Goal: Information Seeking & Learning: Find specific fact

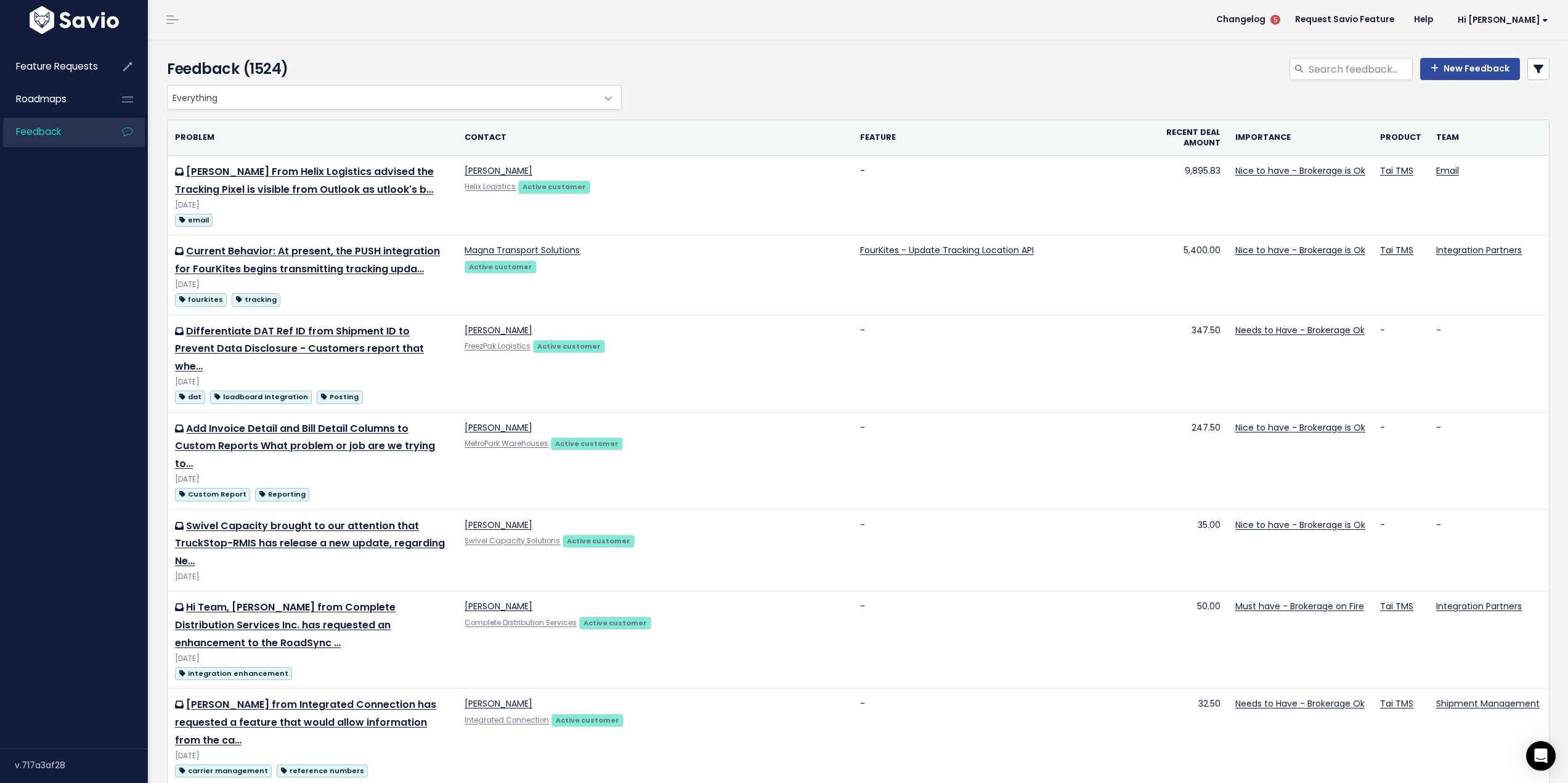
click at [1328, 83] on div "New Feedback" at bounding box center [1092, 71] width 934 height 27
click at [1330, 74] on input "search" at bounding box center [1360, 69] width 105 height 22
type input "nested"
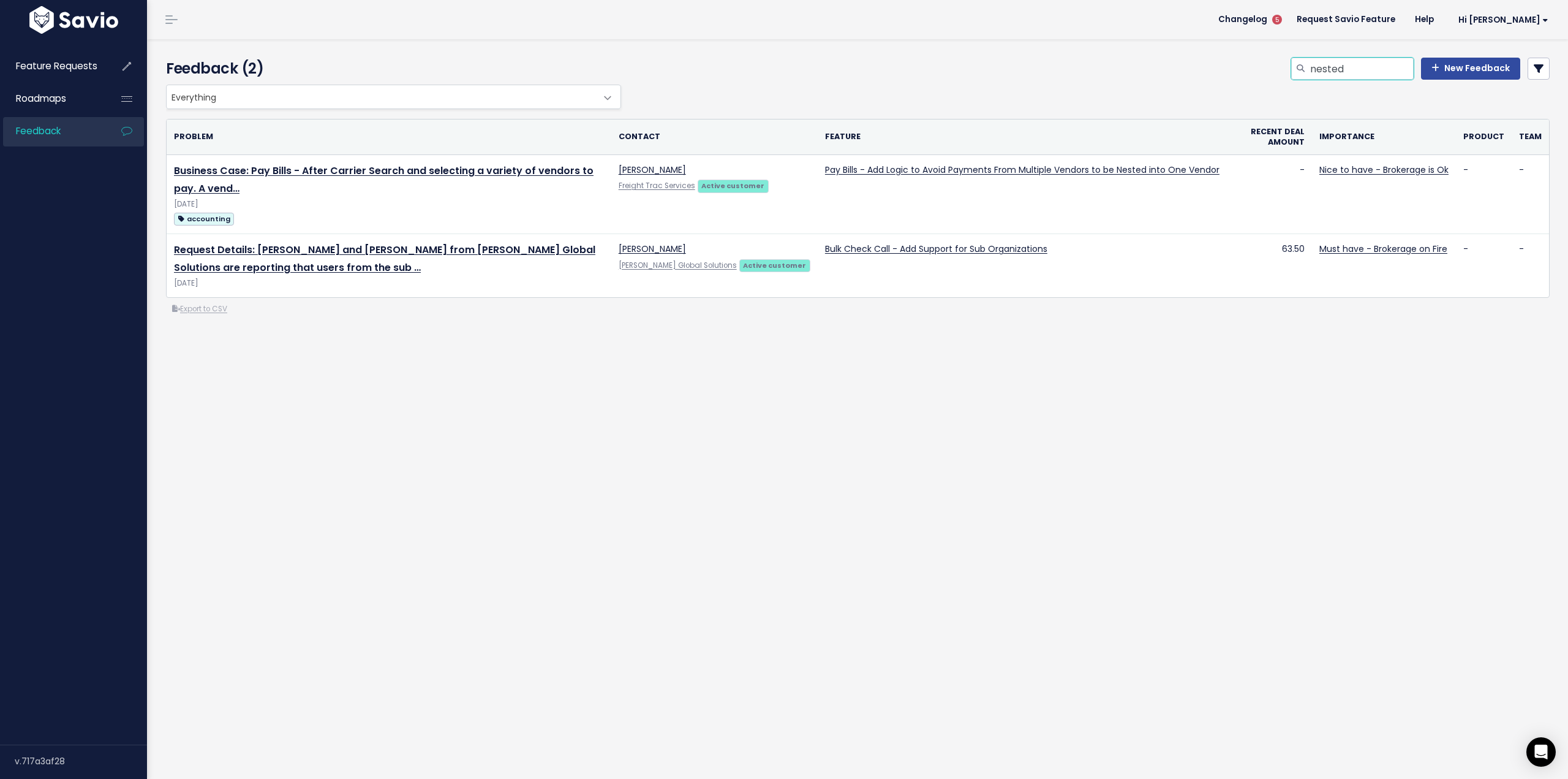
click at [1333, 68] on input "nested" at bounding box center [1361, 68] width 105 height 22
type input "IFs"
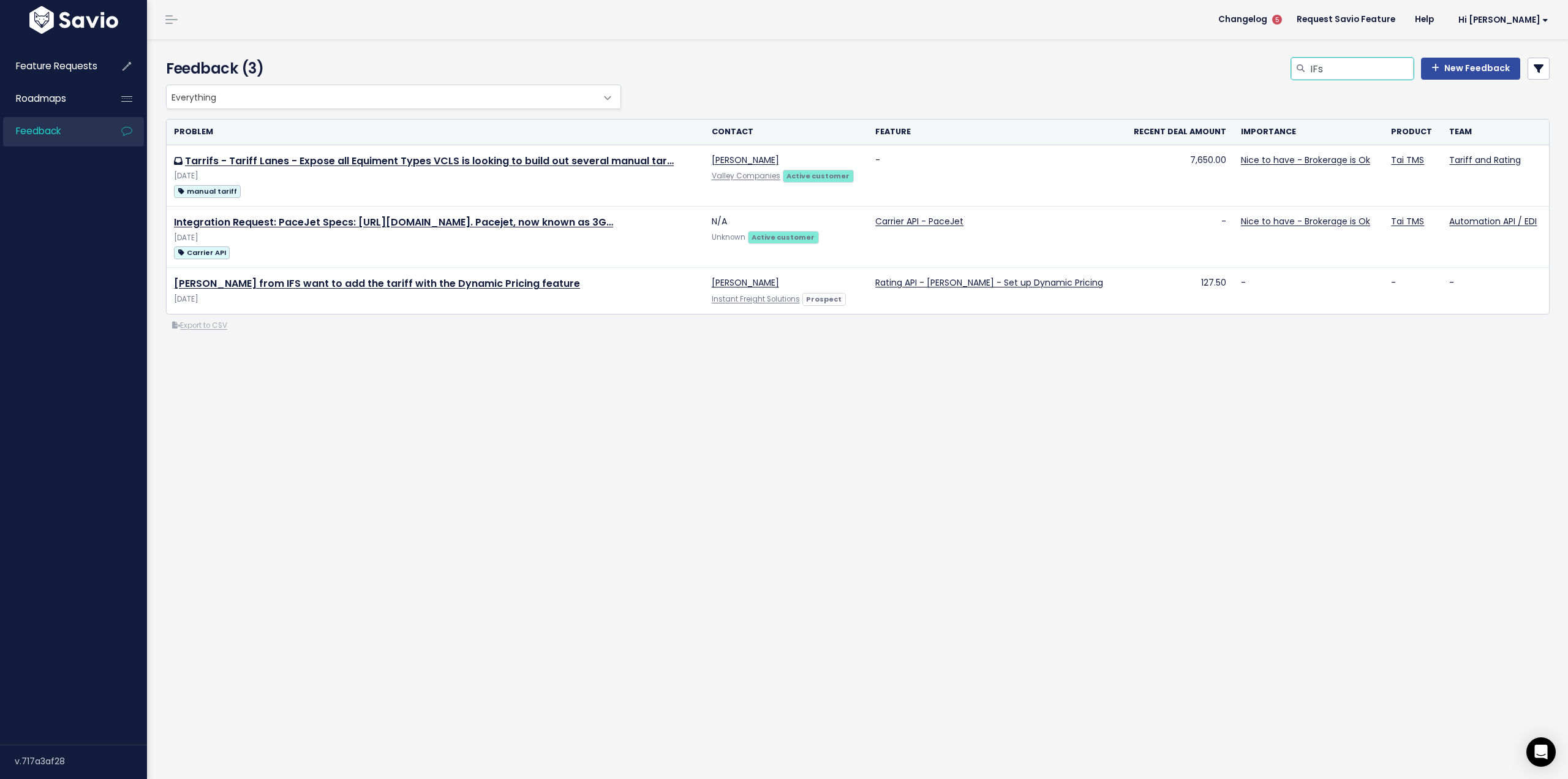
click at [1328, 69] on input "IFs" at bounding box center [1361, 68] width 105 height 22
type input "IF"
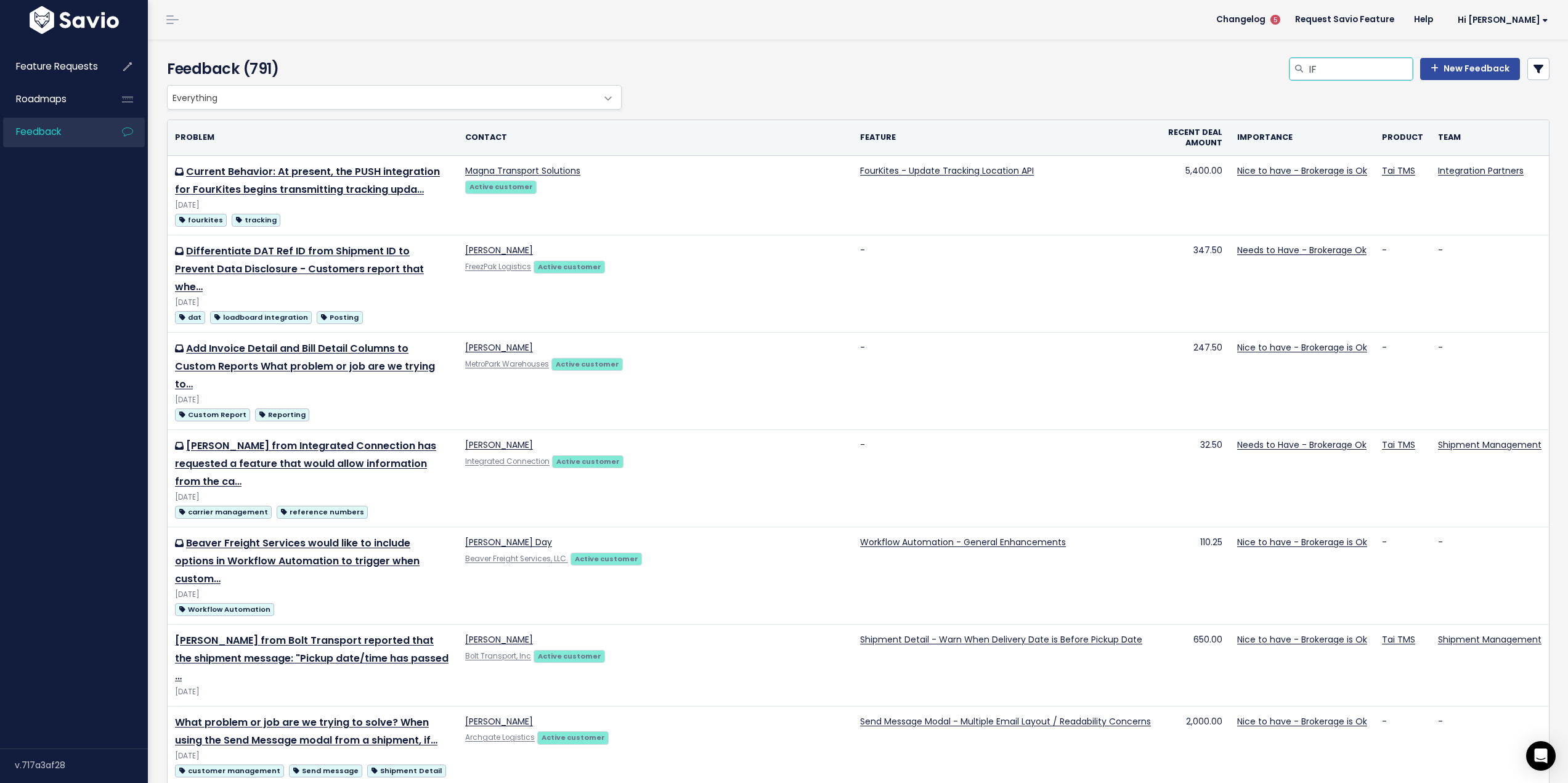
click at [1337, 74] on input "IF" at bounding box center [1360, 69] width 105 height 22
drag, startPoint x: 1275, startPoint y: 70, endPoint x: 1146, endPoint y: 66, distance: 129.1
click at [1146, 66] on div "IF New Feedback" at bounding box center [1092, 71] width 934 height 27
click at [413, 98] on span "Everything" at bounding box center [382, 97] width 429 height 23
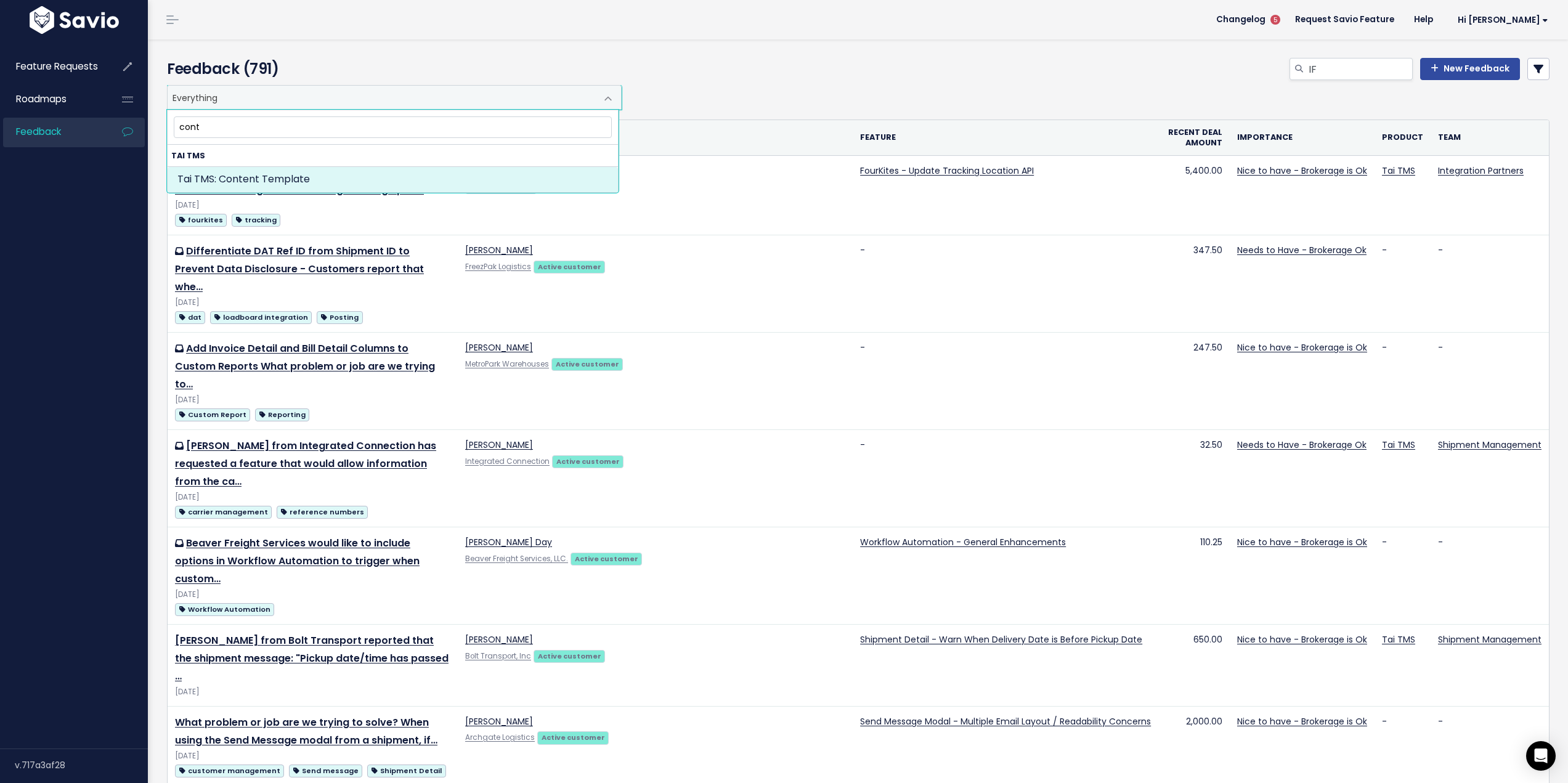
type input "cont"
select select "MAIN:CONTENT_TEMPLATE"
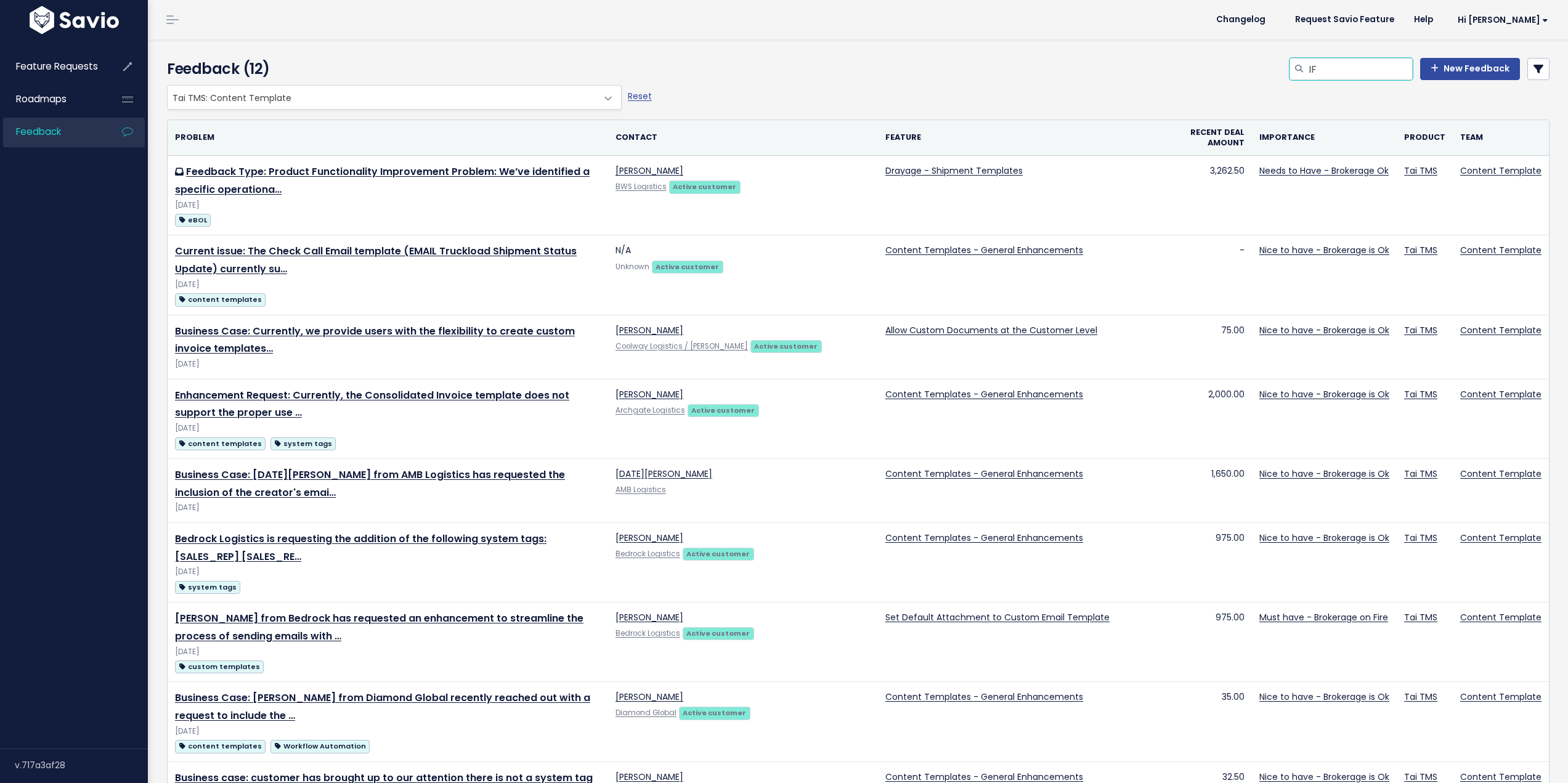
click at [1337, 65] on input "IF" at bounding box center [1360, 69] width 105 height 22
click at [1322, 68] on input "IF" at bounding box center [1360, 69] width 105 height 22
type input "If"
drag, startPoint x: 1311, startPoint y: 68, endPoint x: 729, endPoint y: 20, distance: 584.0
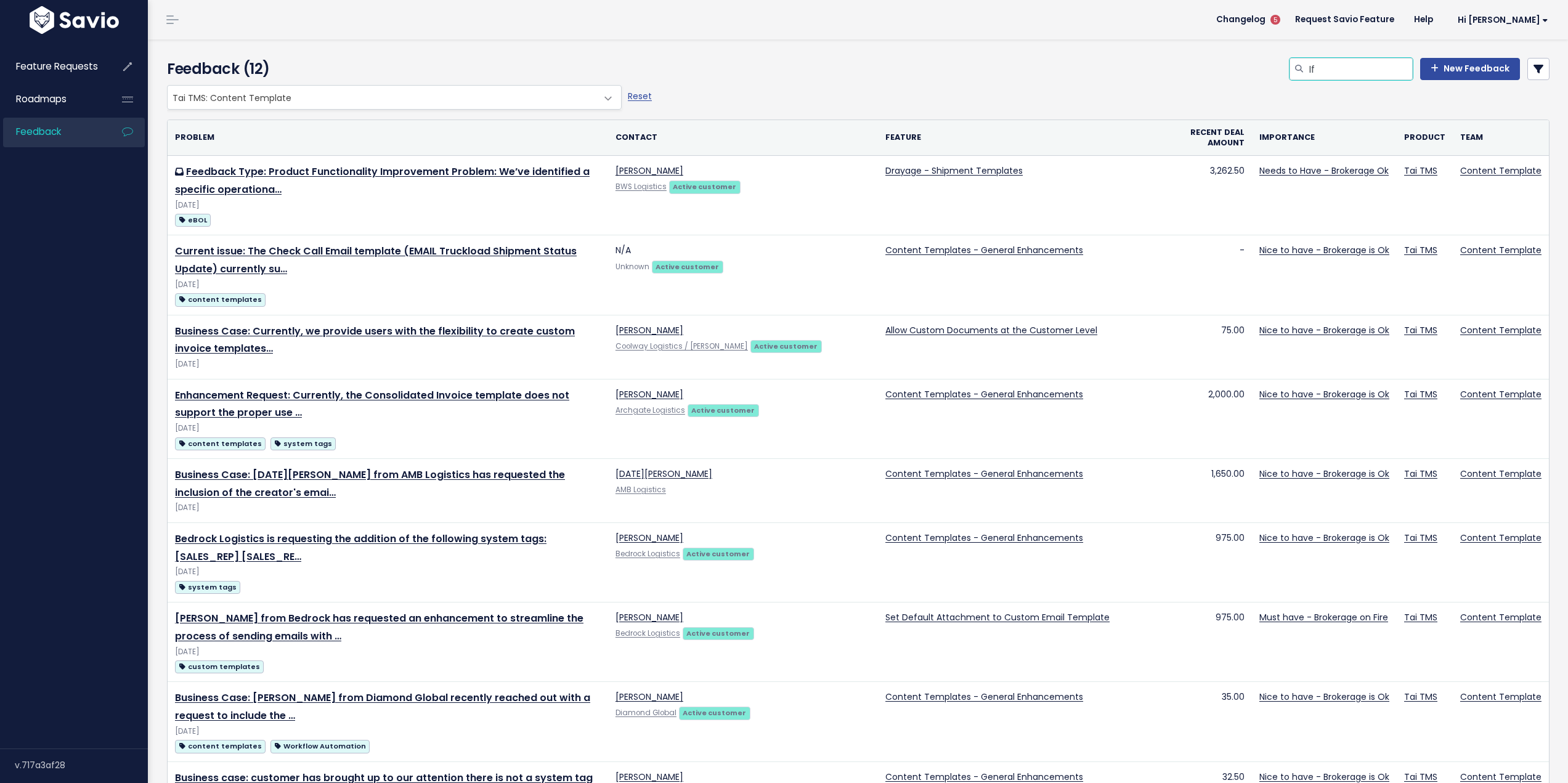
click at [729, 20] on main "Changelog 5 Request Savio Feature Help Hi Santiago My Settings Logout Feedback …" at bounding box center [858, 543] width 1420 height 1087
type input "nested"
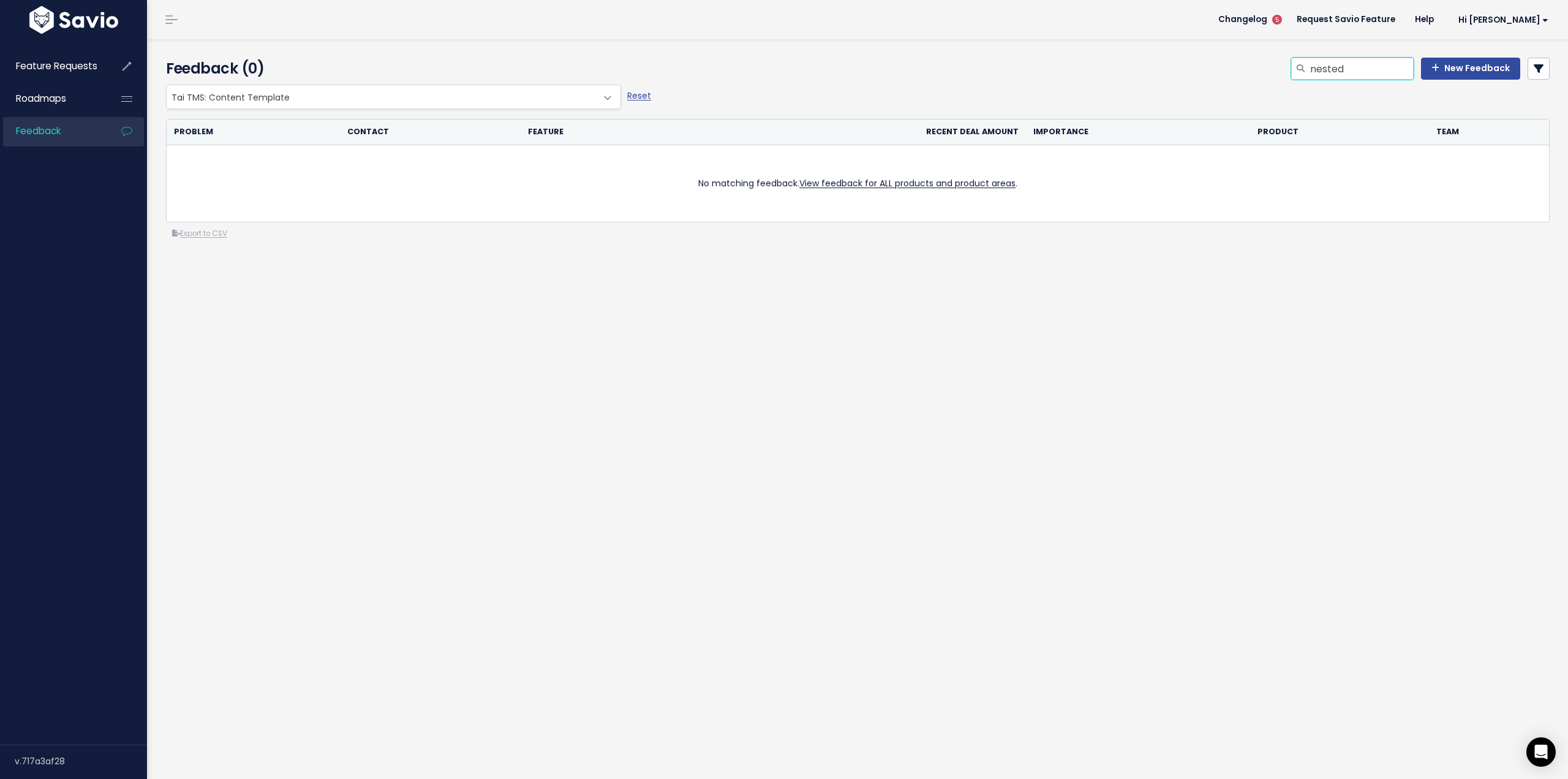
click at [1323, 77] on input "nested" at bounding box center [1361, 68] width 105 height 22
click at [1323, 76] on input "nested" at bounding box center [1361, 68] width 105 height 22
type input "conditionalas"
click at [1376, 72] on input "conditionalas" at bounding box center [1361, 68] width 105 height 22
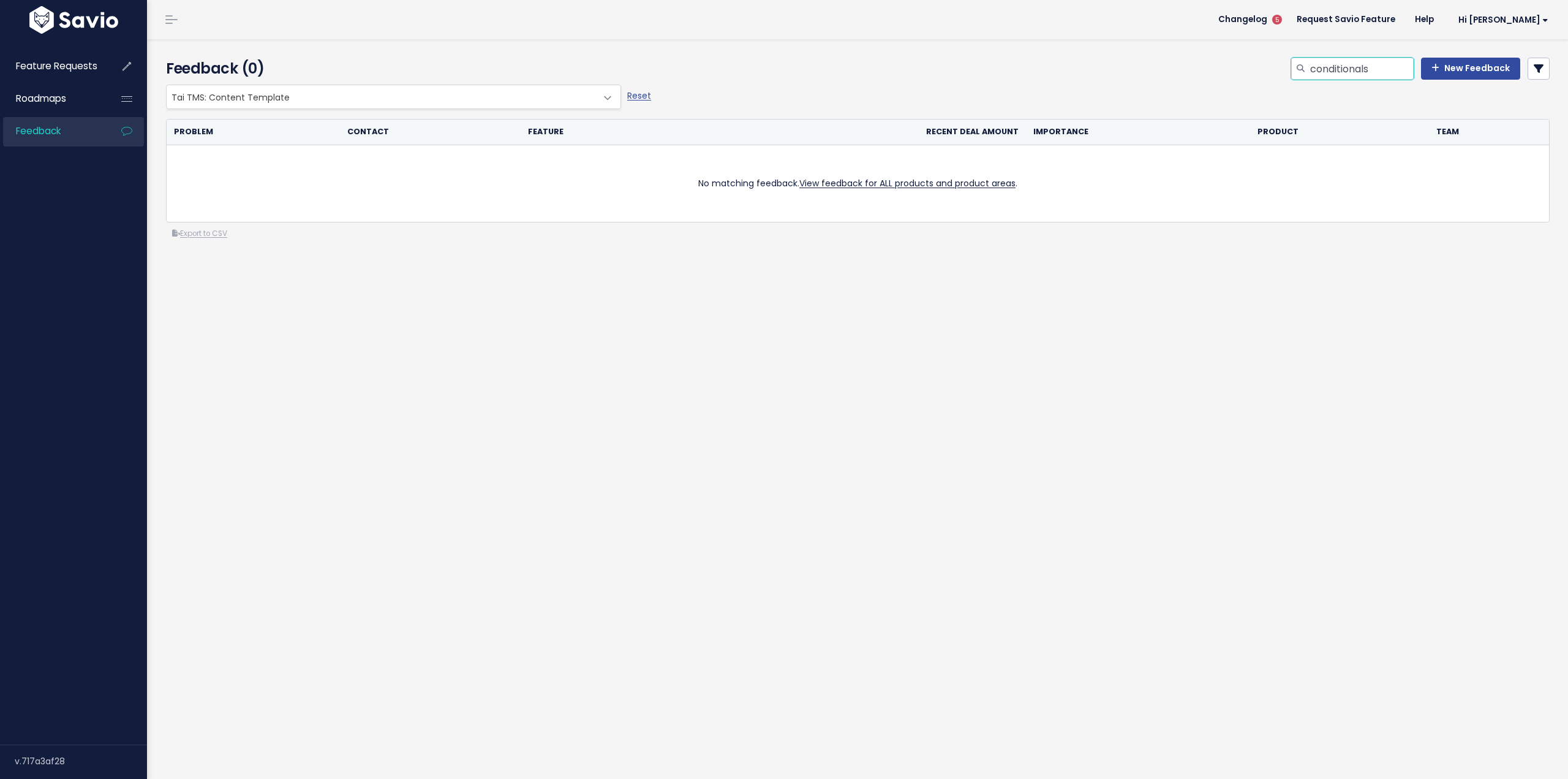
type input "conditionals"
click at [1344, 63] on input "conditionals" at bounding box center [1361, 68] width 105 height 22
type input "conditionals"
click at [1344, 63] on input "conditionals" at bounding box center [1361, 68] width 105 height 22
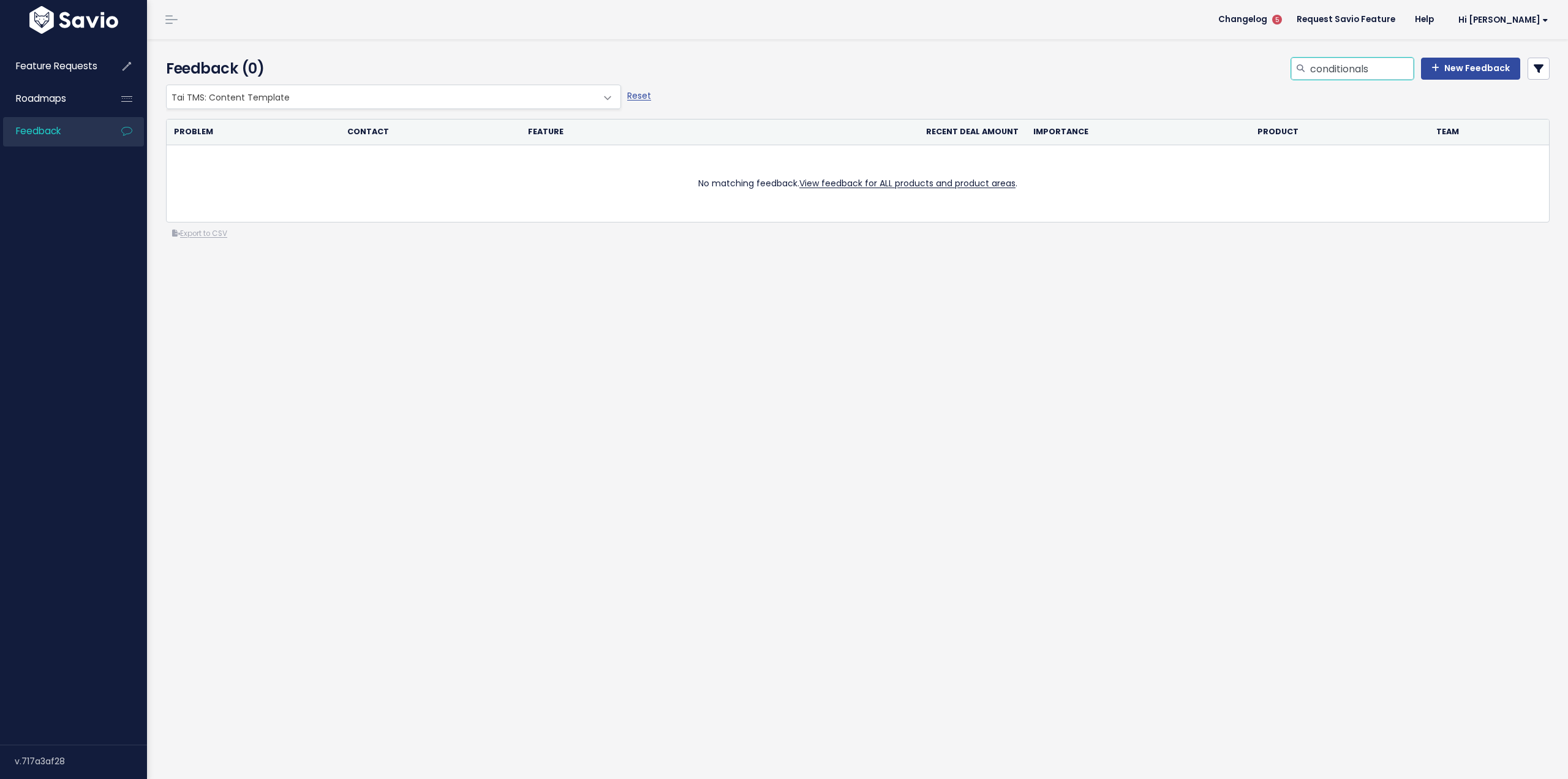
click at [1344, 63] on input "conditionals" at bounding box center [1361, 68] width 105 height 22
type input "IF"
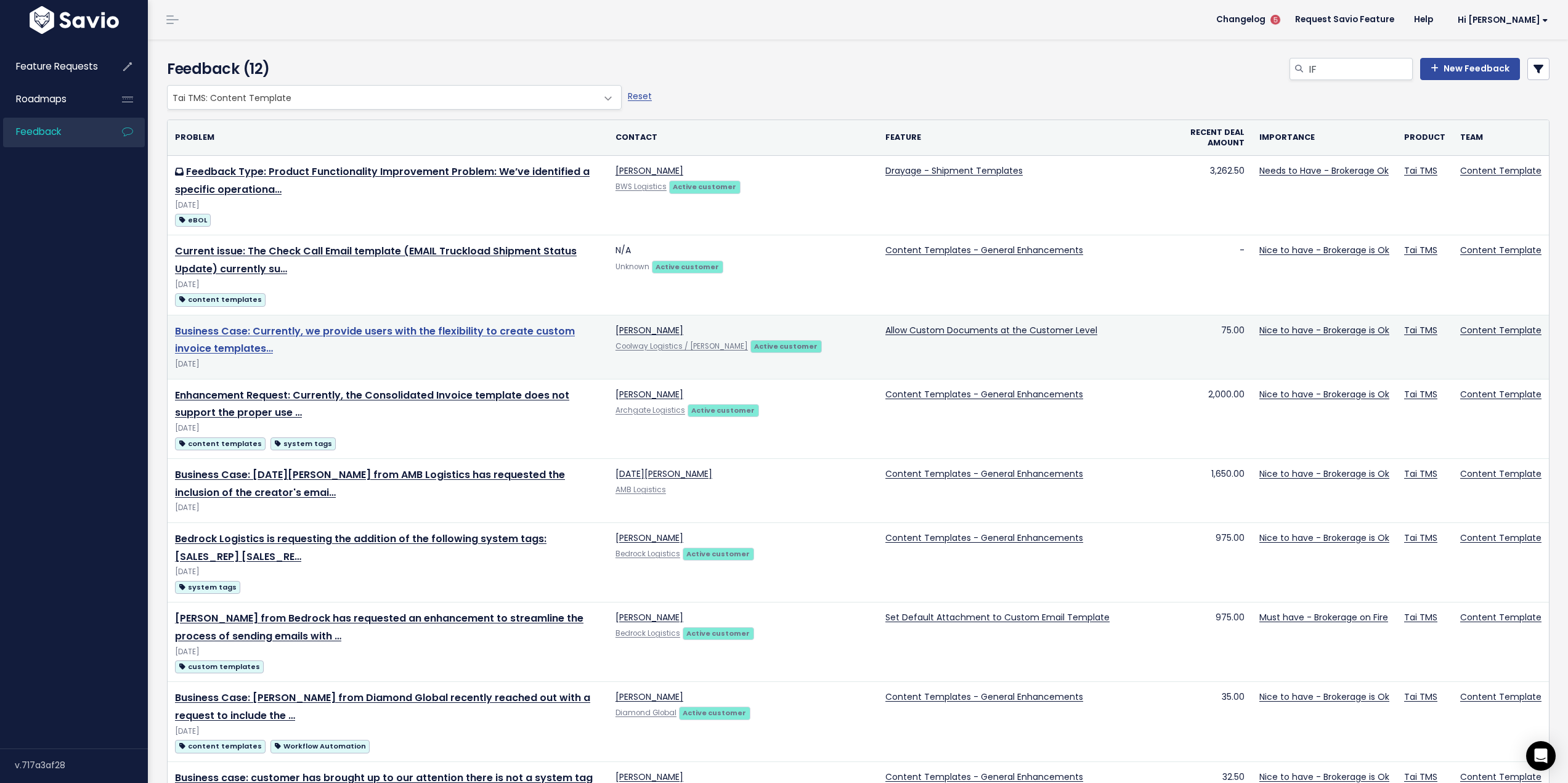
click at [484, 333] on link "Business Case: Currently, we provide users with the flexibility to create custo…" at bounding box center [375, 340] width 400 height 32
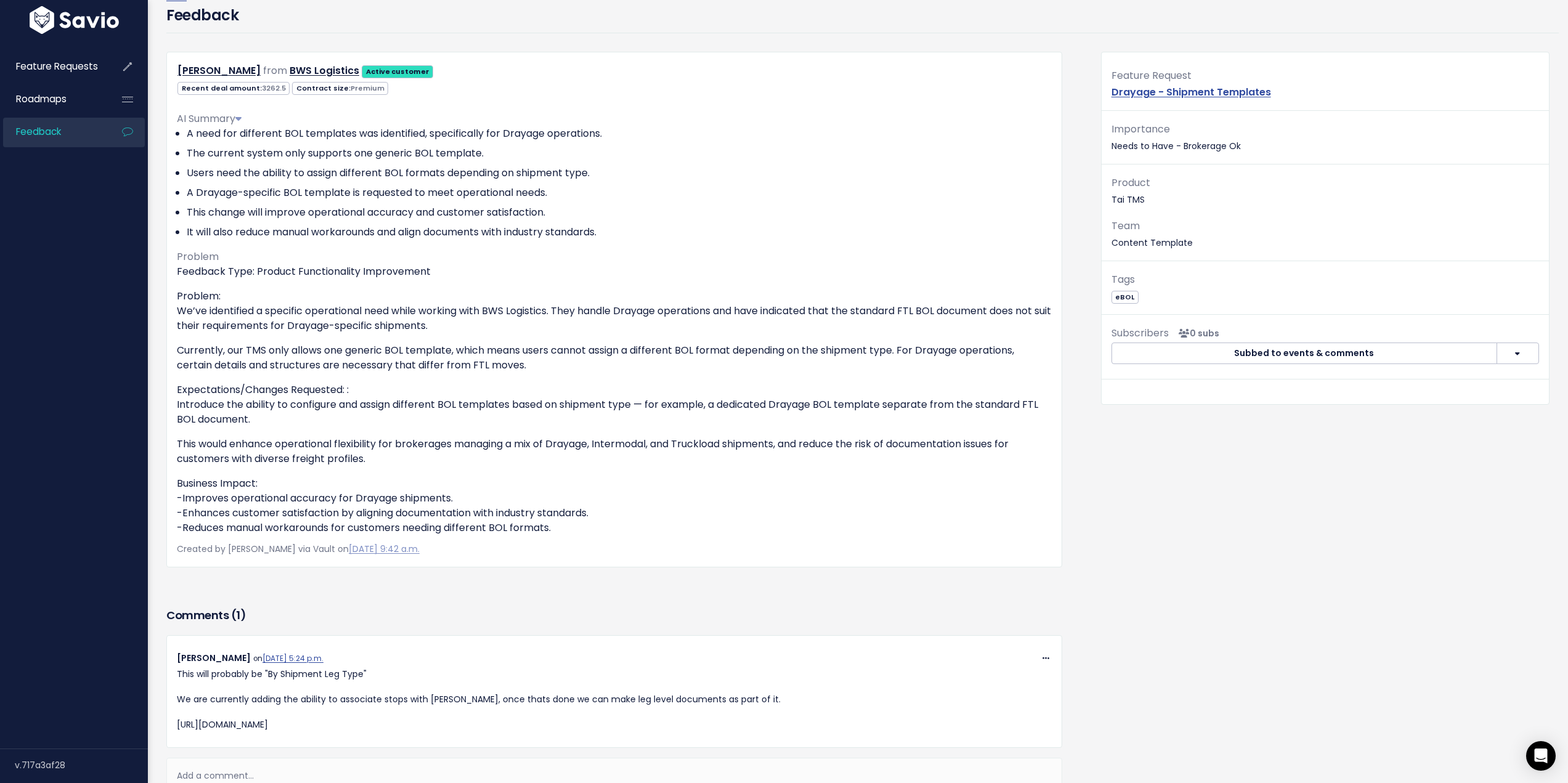
scroll to position [208, 0]
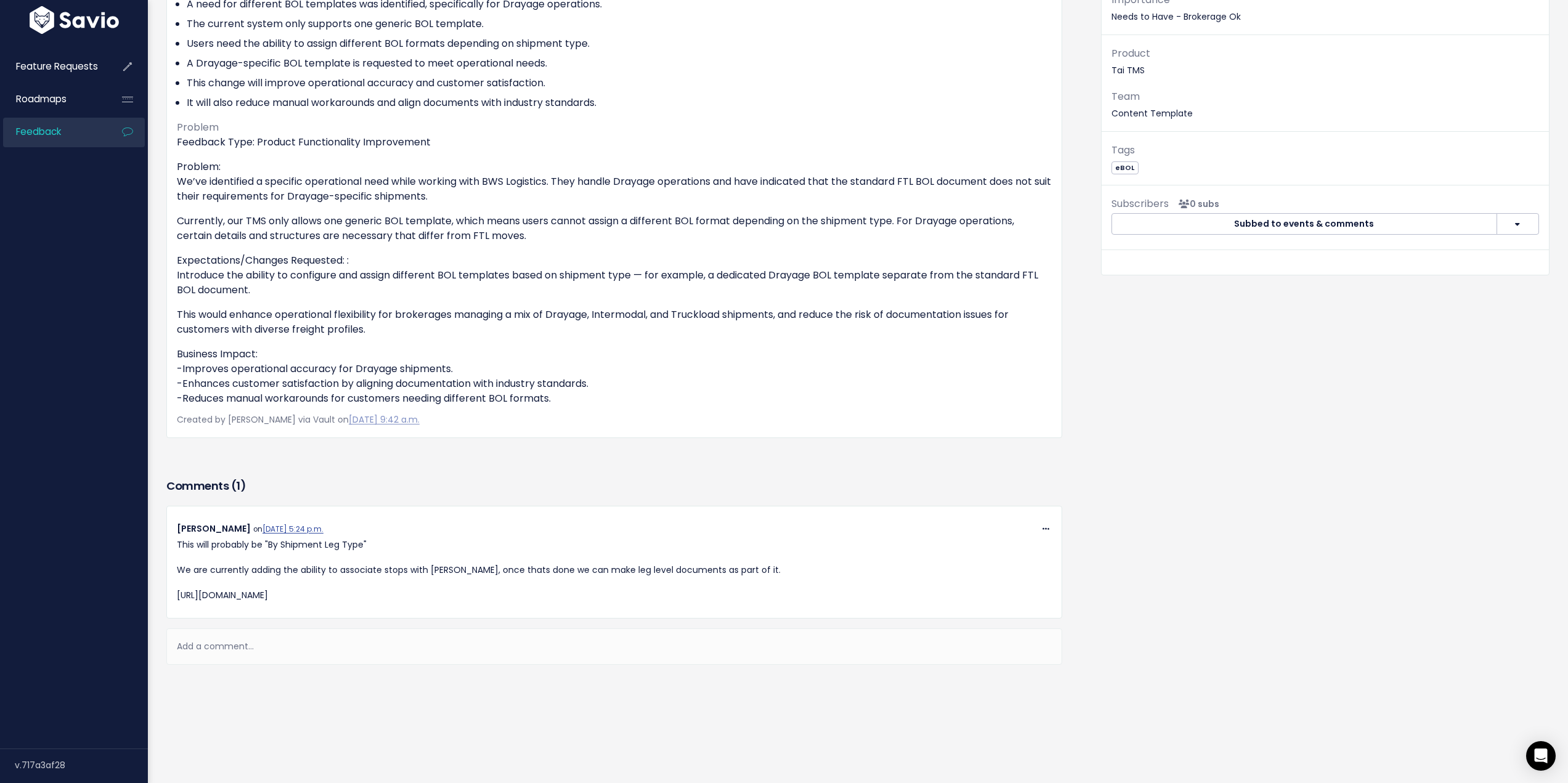
click at [508, 587] on p "https://taisoftware.atlassian.net/jira/polaris/projects/PRD/ideas/view/4086259?…" at bounding box center [614, 595] width 875 height 16
copy div "https://taisoftware.atlassian.net/jira/polaris/projects/PRD/ideas/view/4086259?…"
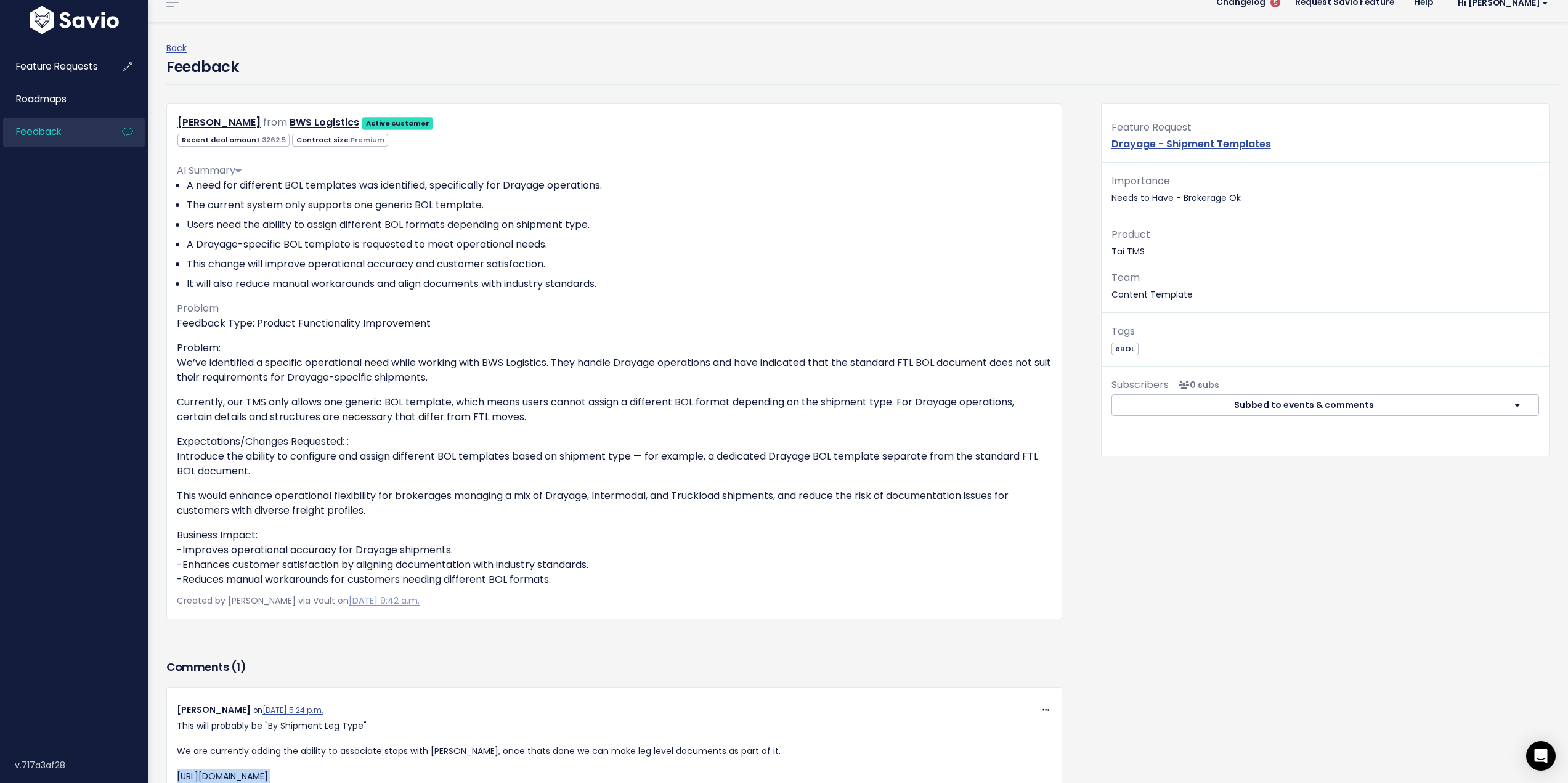
scroll to position [0, 0]
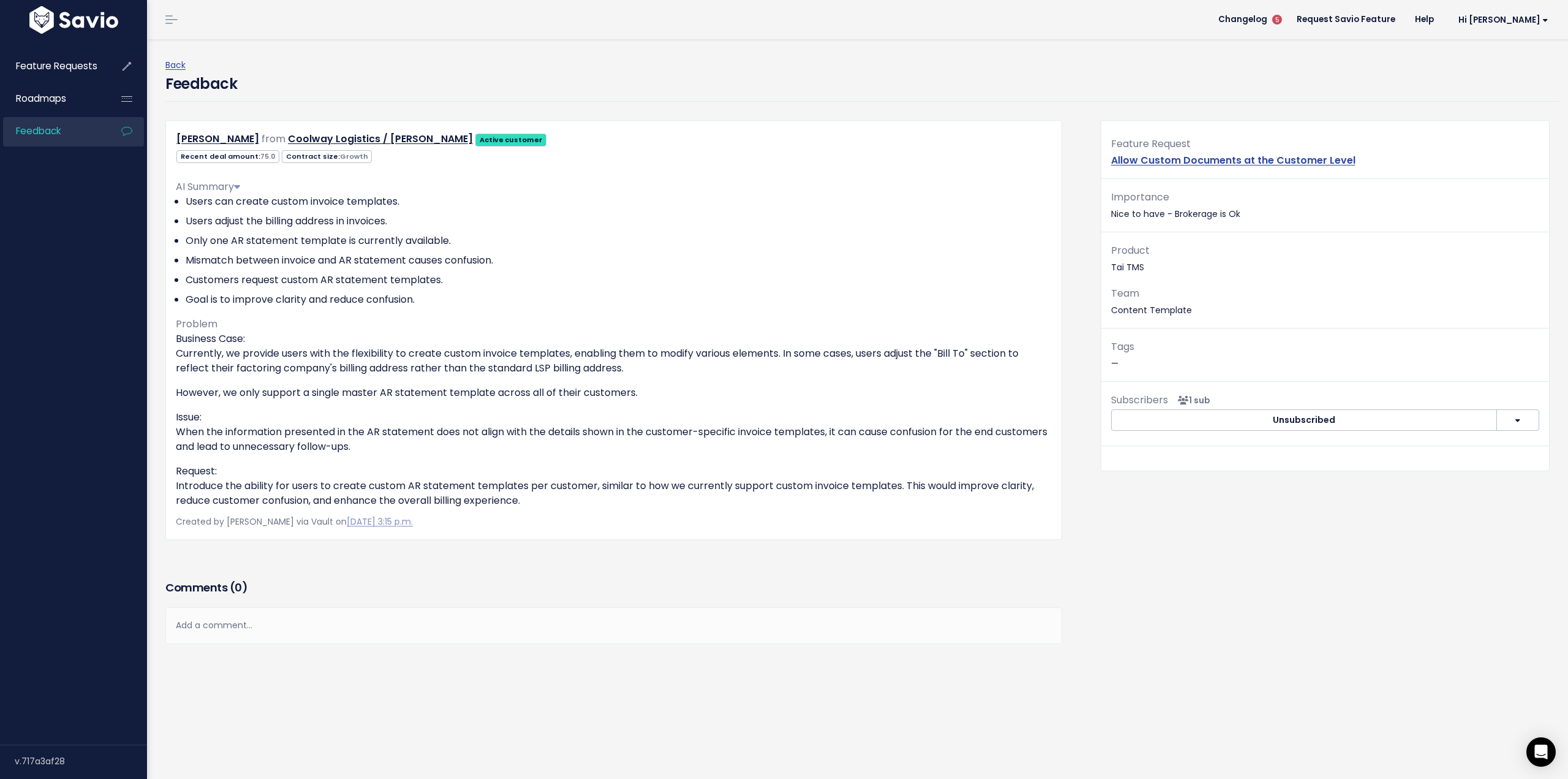
click at [1097, 96] on div "Feedback" at bounding box center [862, 87] width 1394 height 29
click at [1068, 92] on div "Feedback" at bounding box center [862, 87] width 1394 height 29
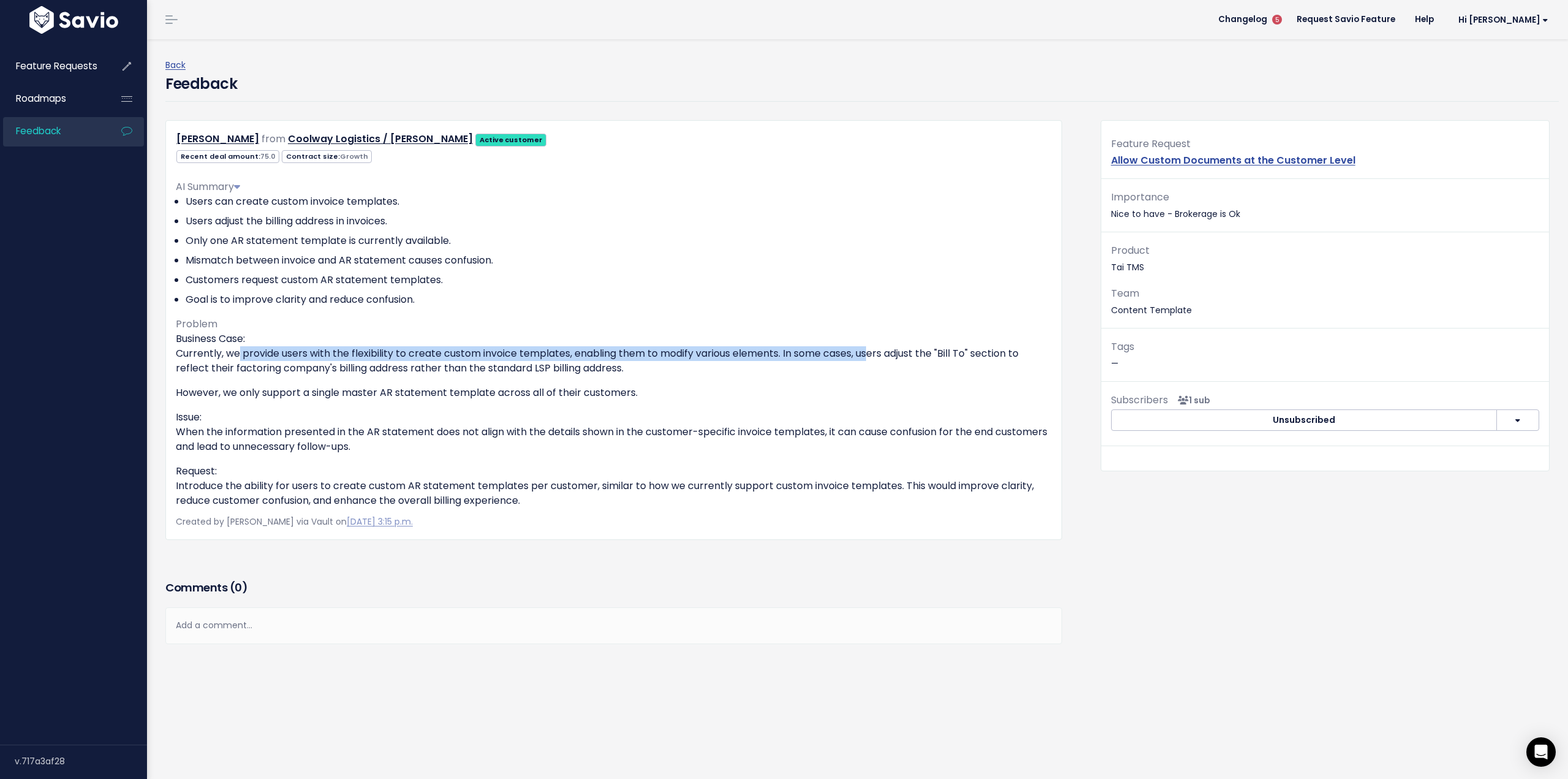
drag, startPoint x: 233, startPoint y: 353, endPoint x: 868, endPoint y: 353, distance: 635.0
click at [868, 353] on p "Business Case: Currently, we provide users with the flexibility to create custo…" at bounding box center [613, 353] width 876 height 44
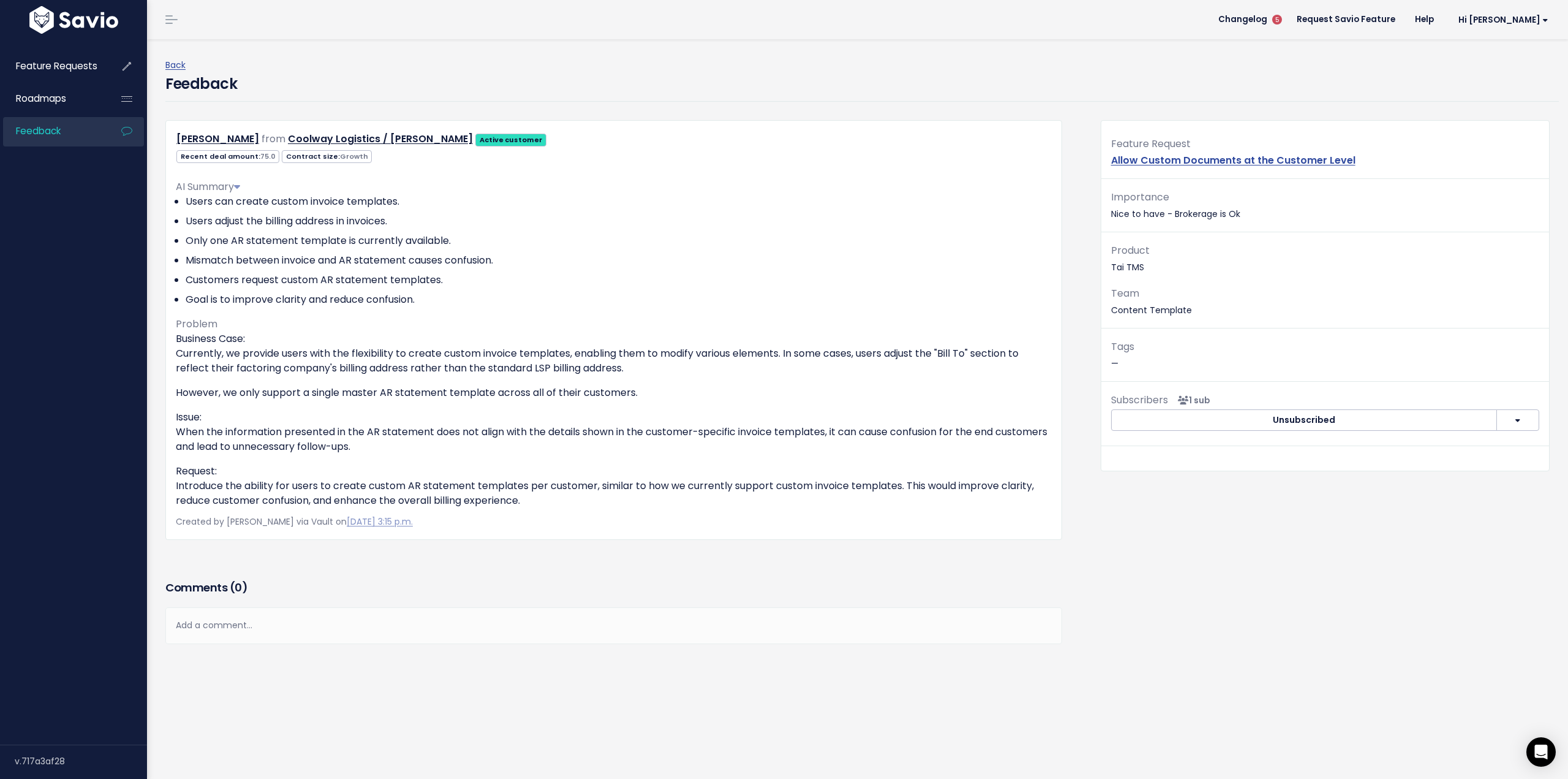
click at [628, 453] on p "Issue: When the information presented in the AR statement does not align with t…" at bounding box center [613, 432] width 876 height 44
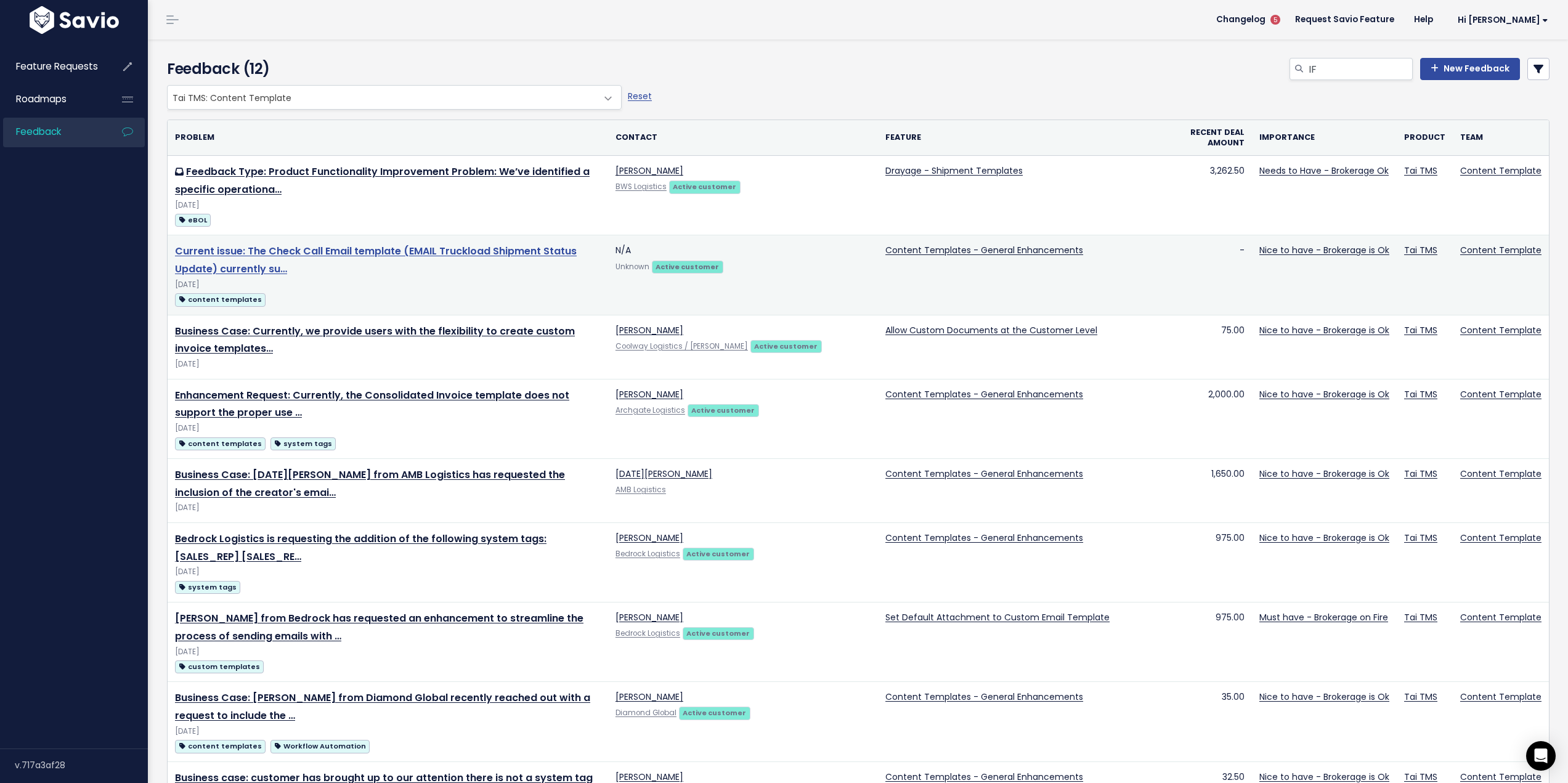
click at [527, 257] on link "Current issue: The Check Call Email template (EMAIL Truckload Shipment Status U…" at bounding box center [376, 259] width 401 height 32
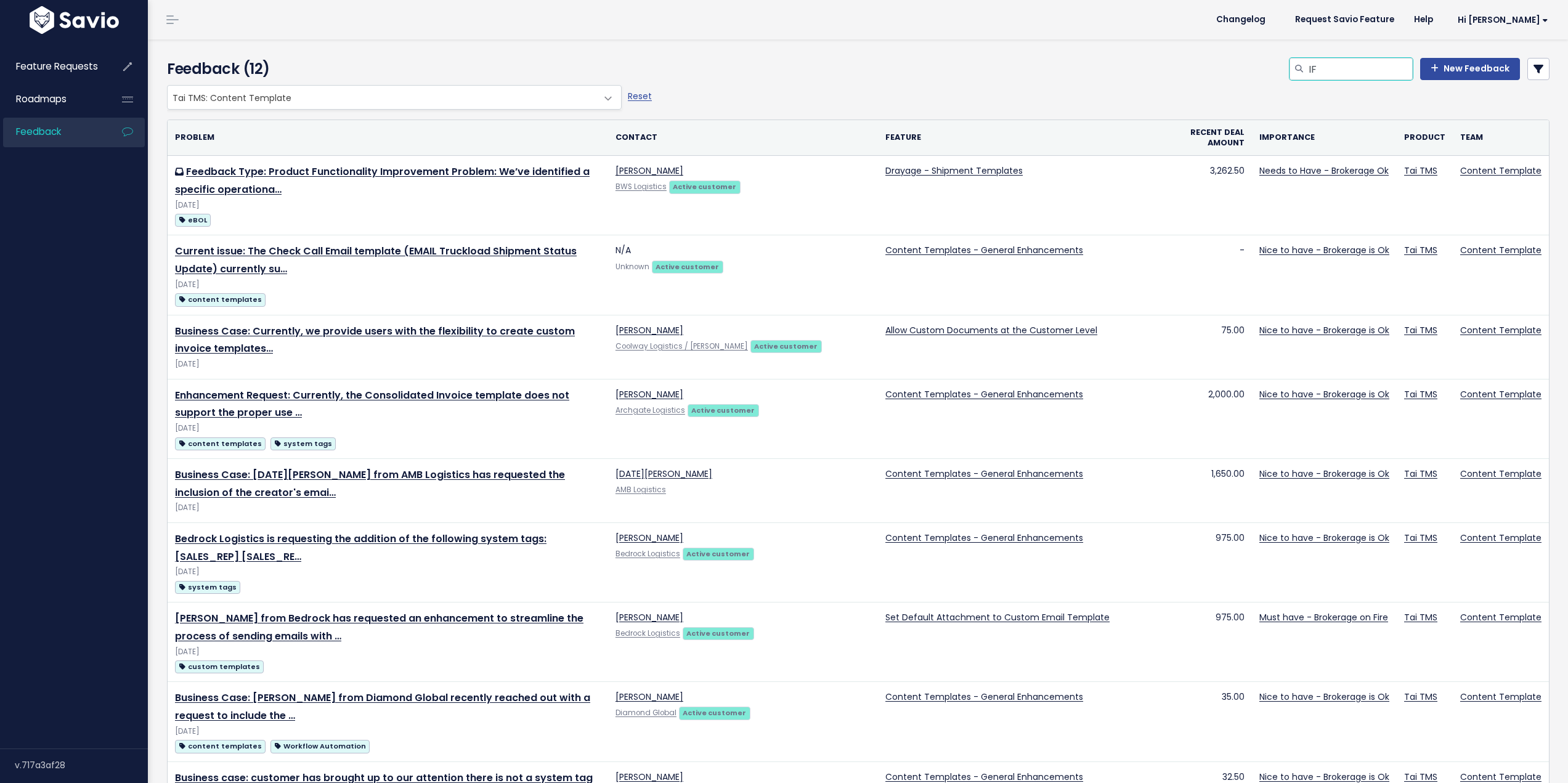
click at [1352, 67] on input "IF" at bounding box center [1360, 69] width 105 height 22
type input "IF"
click at [1327, 79] on input "IF" at bounding box center [1360, 69] width 105 height 22
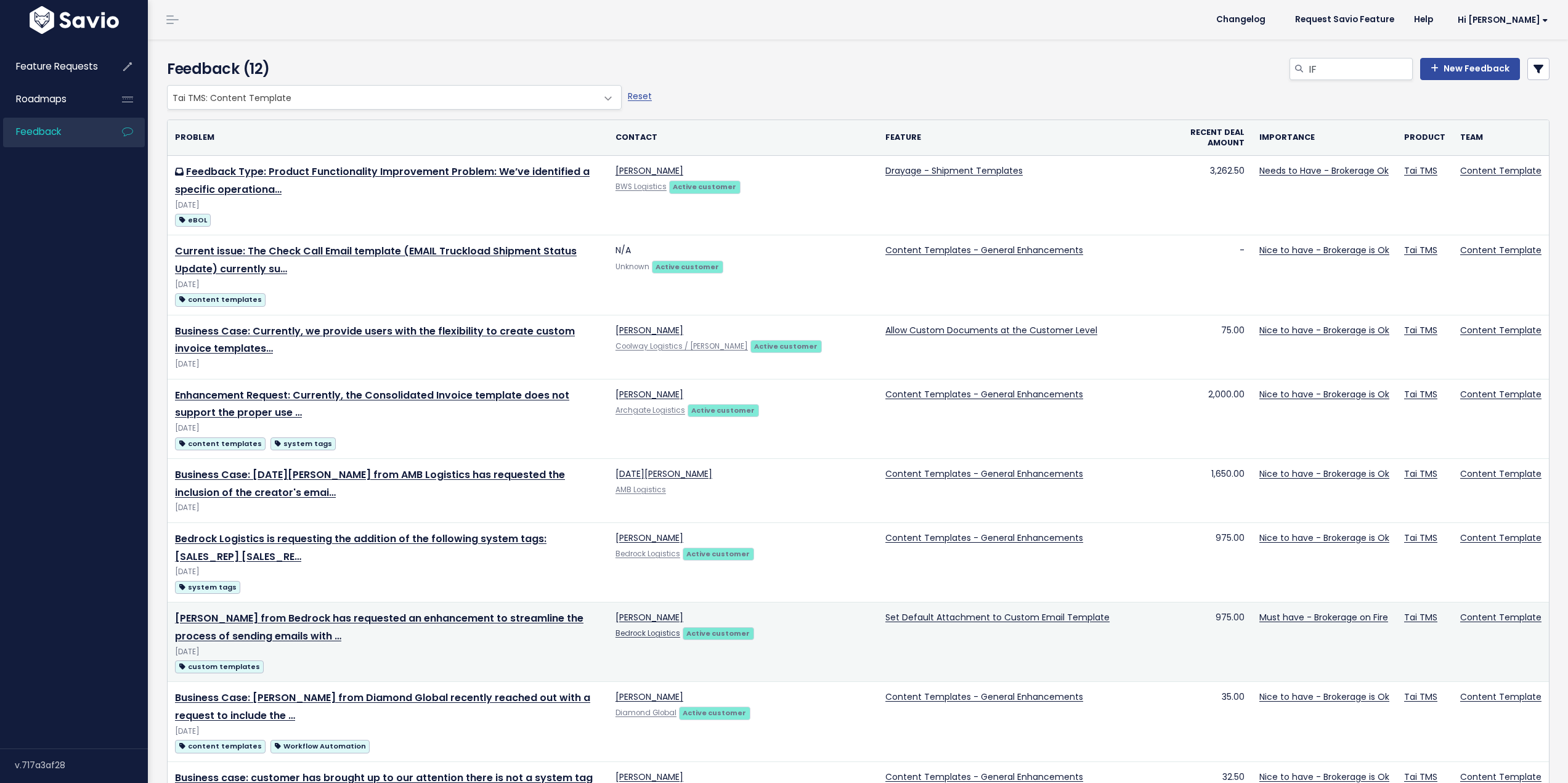
scroll to position [322, 0]
